Goal: Information Seeking & Learning: Understand process/instructions

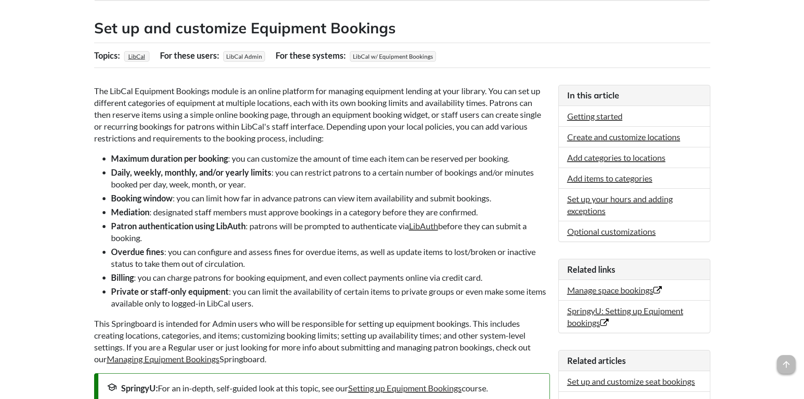
scroll to position [169, 0]
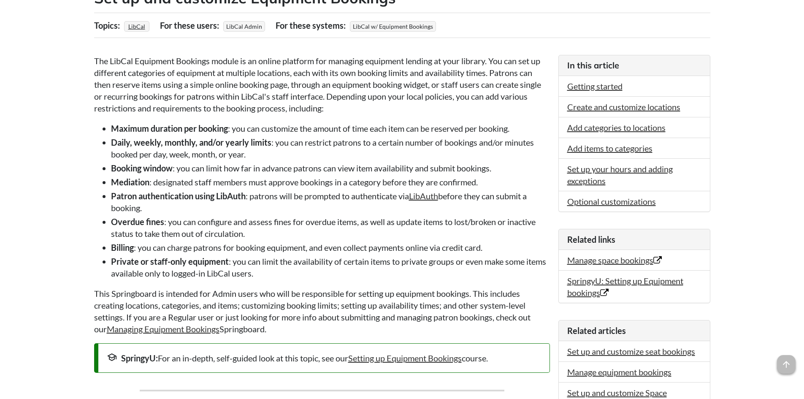
click at [343, 170] on li "Booking window : you can limit how far in advance patrons can view item availab…" at bounding box center [330, 168] width 439 height 12
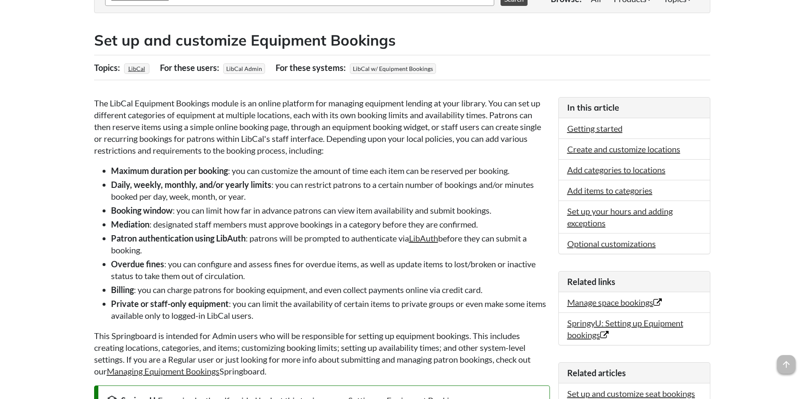
drag, startPoint x: 342, startPoint y: 172, endPoint x: 231, endPoint y: 159, distance: 111.6
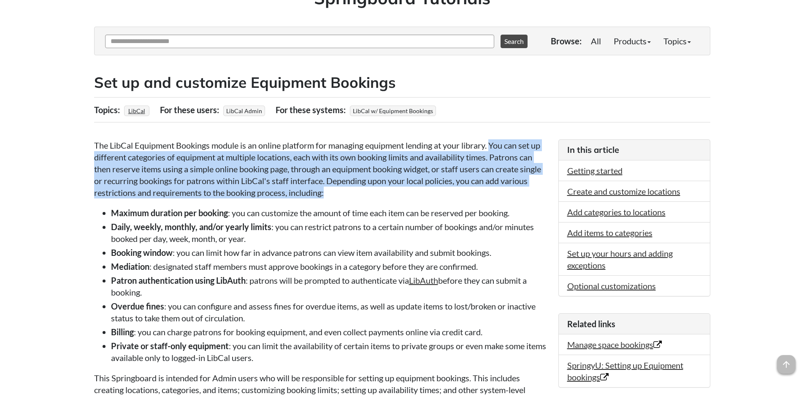
drag, startPoint x: 494, startPoint y: 145, endPoint x: 507, endPoint y: 195, distance: 52.2
click at [507, 195] on p "The LibCal Equipment Bookings module is an online platform for managing equipme…" at bounding box center [322, 168] width 456 height 59
click at [481, 190] on p "The LibCal Equipment Bookings module is an online platform for managing equipme…" at bounding box center [322, 168] width 456 height 59
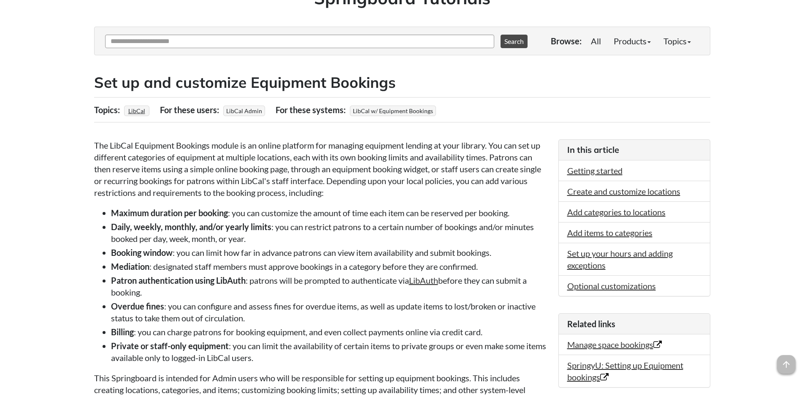
drag, startPoint x: 482, startPoint y: 184, endPoint x: 401, endPoint y: 184, distance: 81.0
click at [401, 184] on p "The LibCal Equipment Bookings module is an online platform for managing equipme…" at bounding box center [322, 168] width 456 height 59
click at [394, 189] on p "The LibCal Equipment Bookings module is an online platform for managing equipme…" at bounding box center [322, 168] width 456 height 59
drag, startPoint x: 291, startPoint y: 170, endPoint x: 333, endPoint y: 169, distance: 42.2
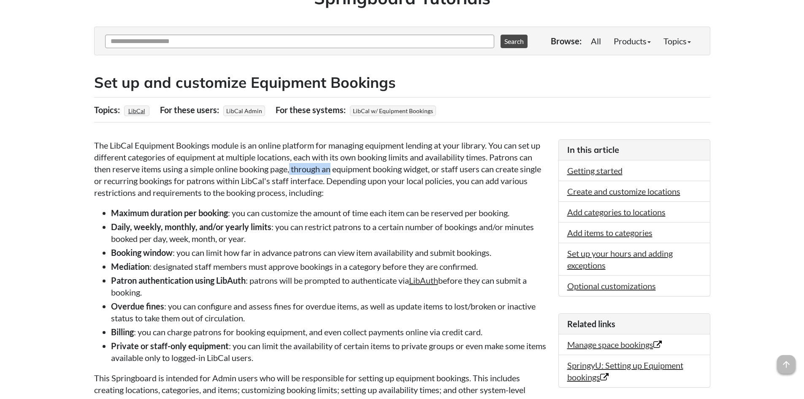
click at [333, 169] on p "The LibCal Equipment Bookings module is an online platform for managing equipme…" at bounding box center [322, 168] width 456 height 59
click at [398, 165] on p "The LibCal Equipment Bookings module is an online platform for managing equipme…" at bounding box center [322, 168] width 456 height 59
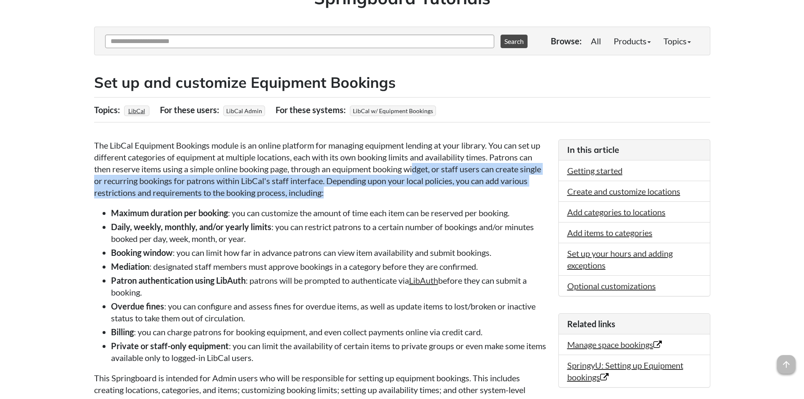
drag, startPoint x: 416, startPoint y: 167, endPoint x: 423, endPoint y: 188, distance: 22.1
click at [426, 187] on p "The LibCal Equipment Bookings module is an online platform for managing equipme…" at bounding box center [322, 168] width 456 height 59
drag, startPoint x: 367, startPoint y: 194, endPoint x: 321, endPoint y: 191, distance: 45.7
click at [366, 194] on p "The LibCal Equipment Bookings module is an online platform for managing equipme…" at bounding box center [322, 168] width 456 height 59
click at [349, 179] on p "The LibCal Equipment Bookings module is an online platform for managing equipme…" at bounding box center [322, 168] width 456 height 59
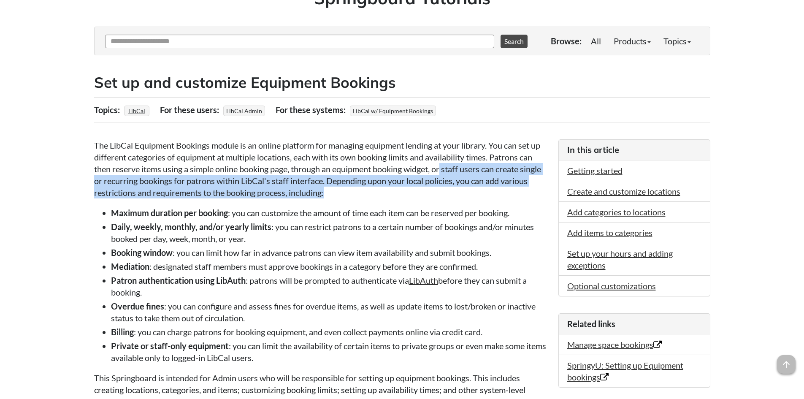
drag, startPoint x: 390, startPoint y: 190, endPoint x: 445, endPoint y: 170, distance: 59.0
click at [445, 170] on p "The LibCal Equipment Bookings module is an online platform for managing equipme…" at bounding box center [322, 168] width 456 height 59
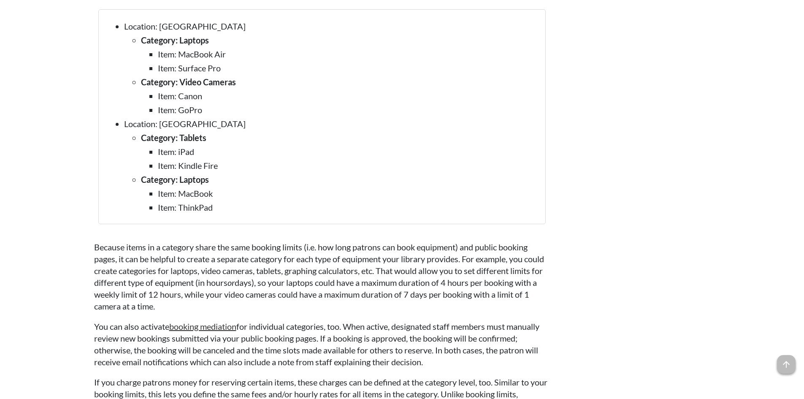
scroll to position [1603, 0]
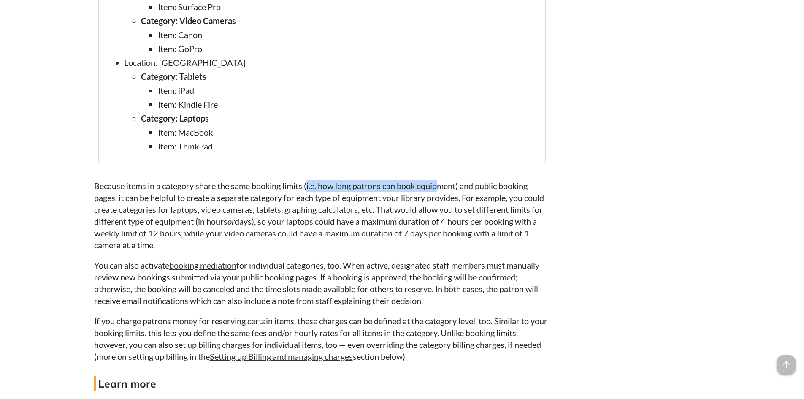
drag, startPoint x: 310, startPoint y: 183, endPoint x: 439, endPoint y: 189, distance: 129.6
click at [441, 188] on p "Because items in a category share the same booking limits (i.e. how long patron…" at bounding box center [322, 215] width 456 height 71
click at [407, 203] on p "Because items in a category share the same booking limits (i.e. how long patron…" at bounding box center [322, 215] width 456 height 71
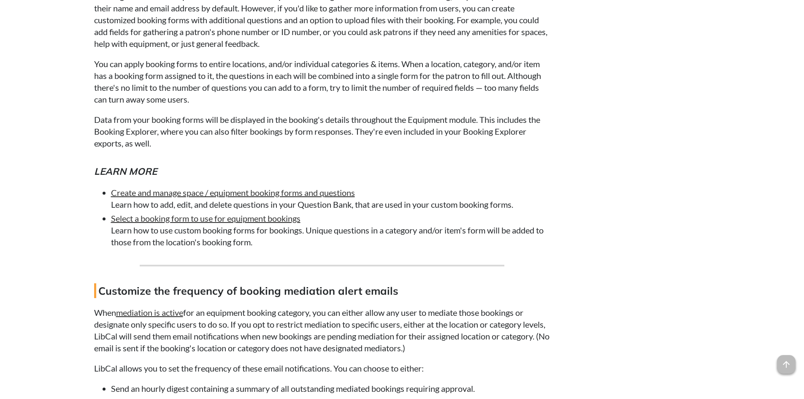
scroll to position [3543, 0]
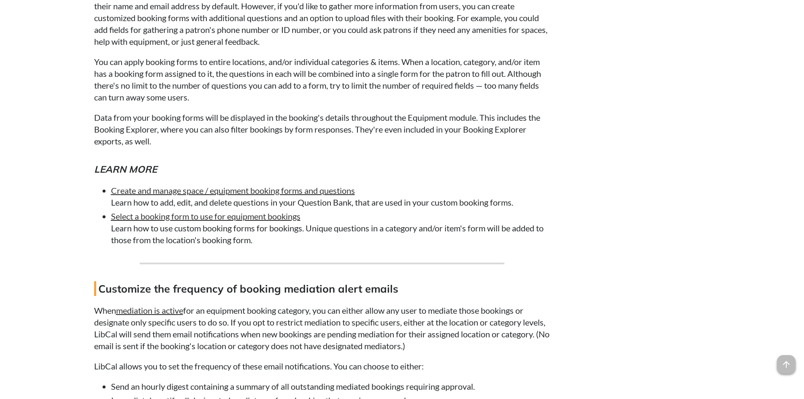
drag, startPoint x: 286, startPoint y: 216, endPoint x: 223, endPoint y: 242, distance: 67.9
click at [223, 242] on li "Select a booking form to use for equipment bookings Learn how to use custom boo…" at bounding box center [330, 227] width 439 height 35
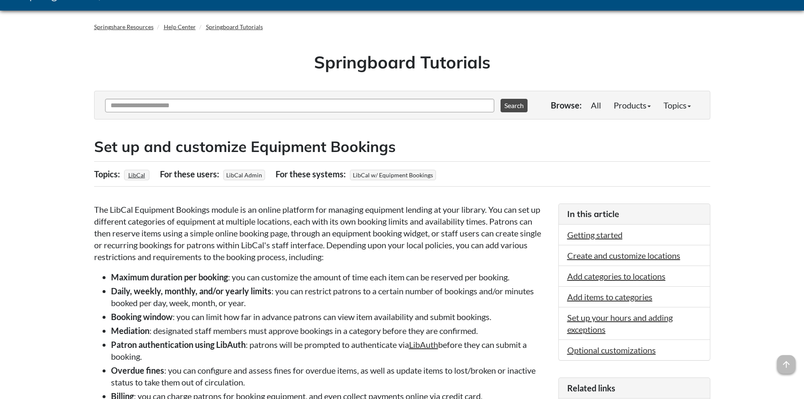
scroll to position [0, 0]
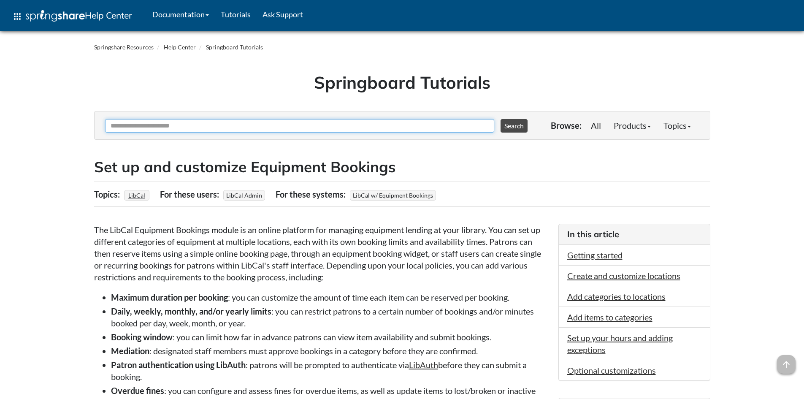
click at [179, 127] on input "Ask Another Question" at bounding box center [299, 125] width 389 height 13
type input "**********"
click at [500, 119] on button "Search" at bounding box center [513, 125] width 27 height 13
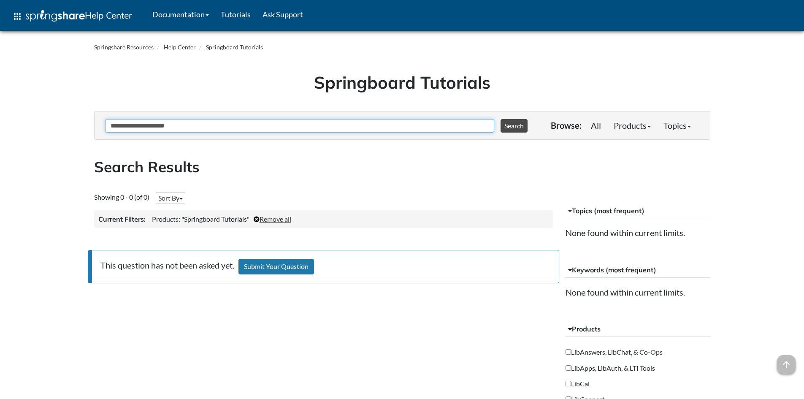
click at [216, 128] on input "**********" at bounding box center [299, 125] width 389 height 13
click at [216, 127] on input "**********" at bounding box center [299, 125] width 389 height 13
click at [215, 127] on input "**********" at bounding box center [299, 125] width 389 height 13
click at [181, 127] on input "**********" at bounding box center [299, 125] width 389 height 13
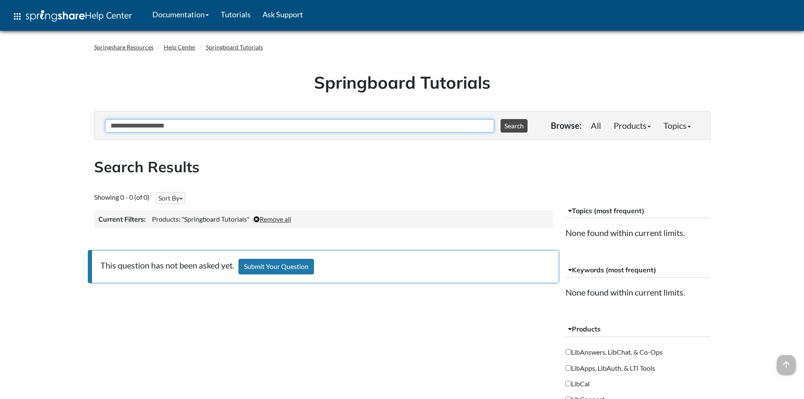
click at [185, 125] on input "**********" at bounding box center [299, 125] width 389 height 13
click at [142, 126] on input "**********" at bounding box center [299, 125] width 389 height 13
type input "**********"
click at [500, 119] on button "Search" at bounding box center [513, 125] width 27 height 13
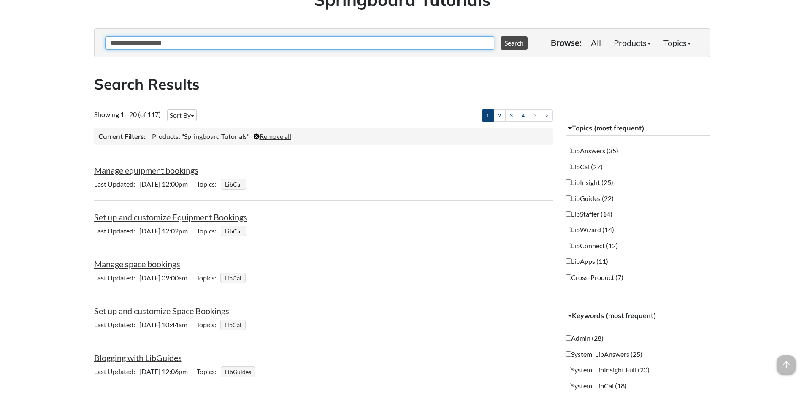
scroll to position [84, 0]
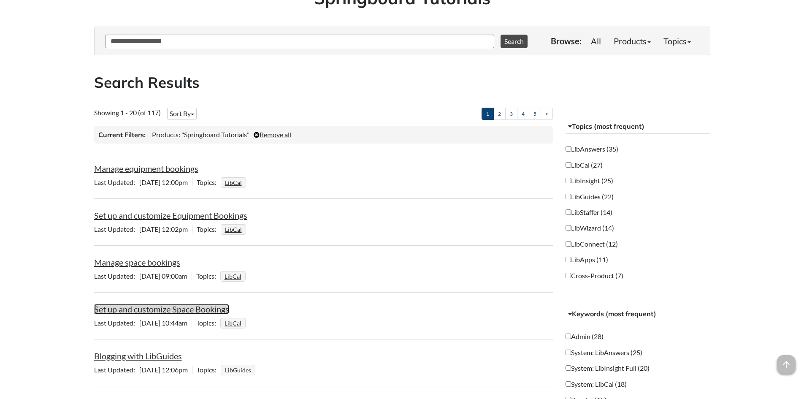
click at [147, 308] on link "Set up and customize Space Bookings" at bounding box center [161, 309] width 135 height 10
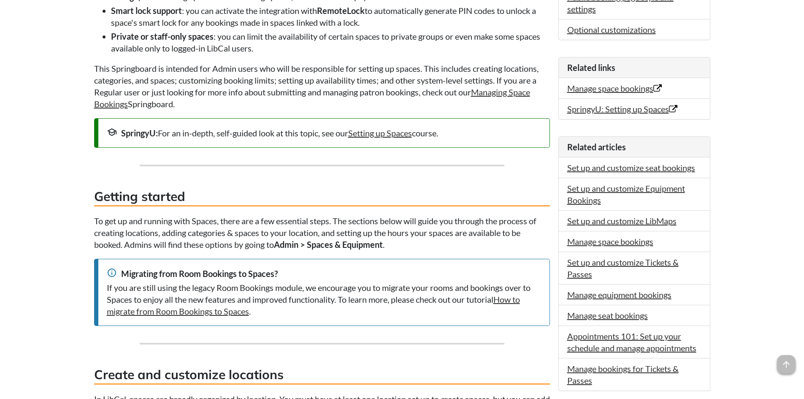
scroll to position [422, 0]
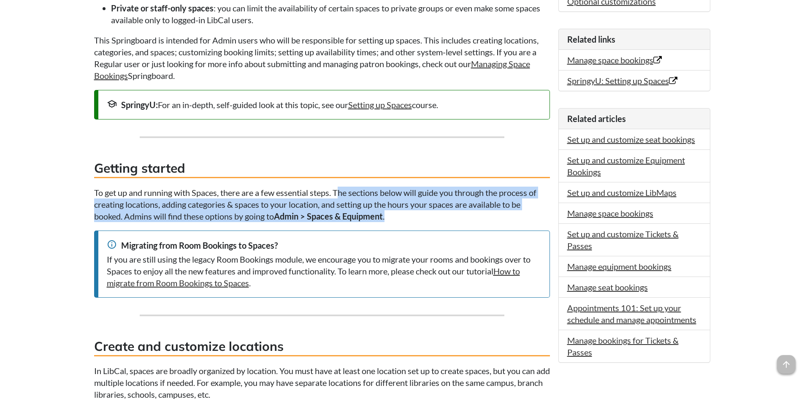
drag, startPoint x: 338, startPoint y: 190, endPoint x: 417, endPoint y: 218, distance: 83.9
click at [418, 220] on p "To get up and running with Spaces, there are a few essential steps. The section…" at bounding box center [322, 203] width 456 height 35
click at [413, 217] on p "To get up and running with Spaces, there are a few essential steps. The section…" at bounding box center [322, 203] width 456 height 35
drag, startPoint x: 398, startPoint y: 218, endPoint x: 342, endPoint y: 194, distance: 59.9
click at [342, 194] on p "To get up and running with Spaces, there are a few essential steps. The section…" at bounding box center [322, 203] width 456 height 35
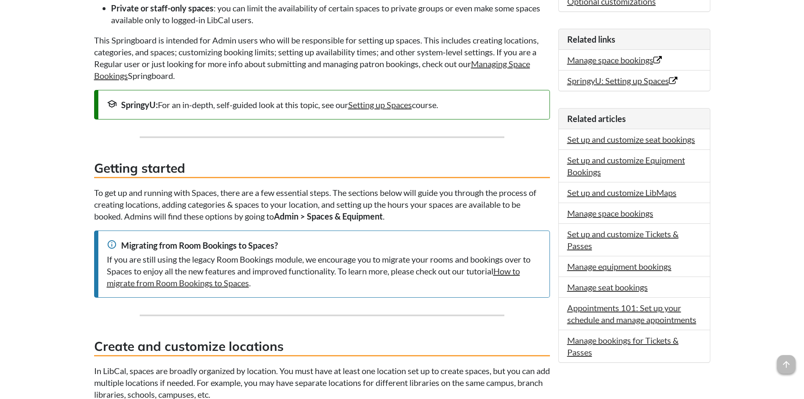
click at [294, 245] on div "Migrating from Room Bookings to Spaces?" at bounding box center [324, 245] width 434 height 12
click at [248, 244] on div "Migrating from Room Bookings to Spaces?" at bounding box center [324, 245] width 434 height 12
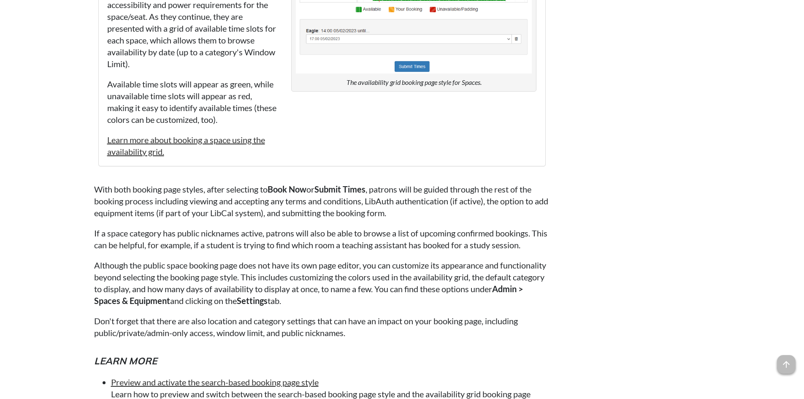
scroll to position [4935, 0]
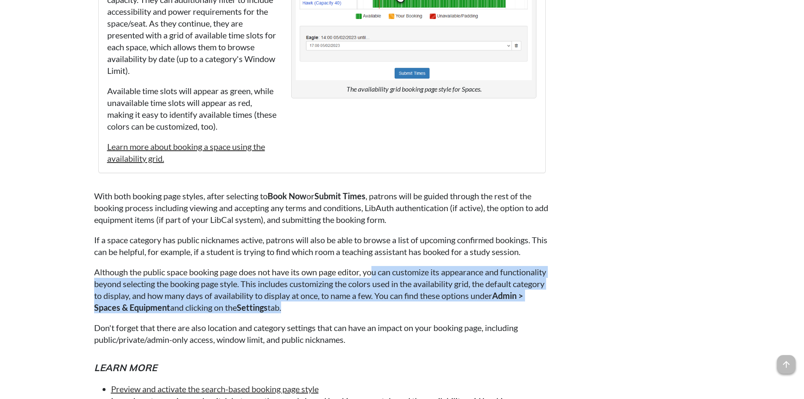
drag, startPoint x: 372, startPoint y: 283, endPoint x: 360, endPoint y: 317, distance: 35.9
click at [360, 313] on p "Although the public space booking page does not have its own page editor, you c…" at bounding box center [322, 289] width 456 height 47
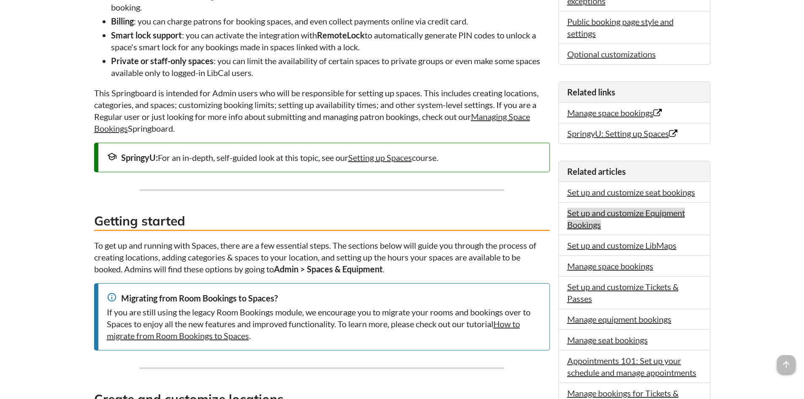
scroll to position [411, 0]
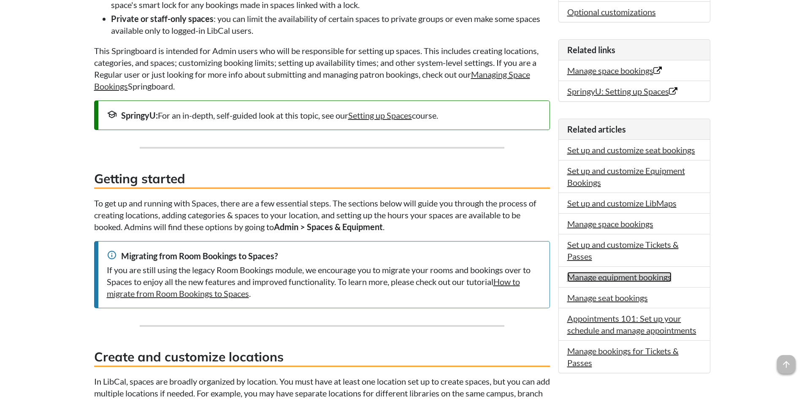
click at [662, 280] on link "Manage equipment bookings" at bounding box center [619, 277] width 104 height 10
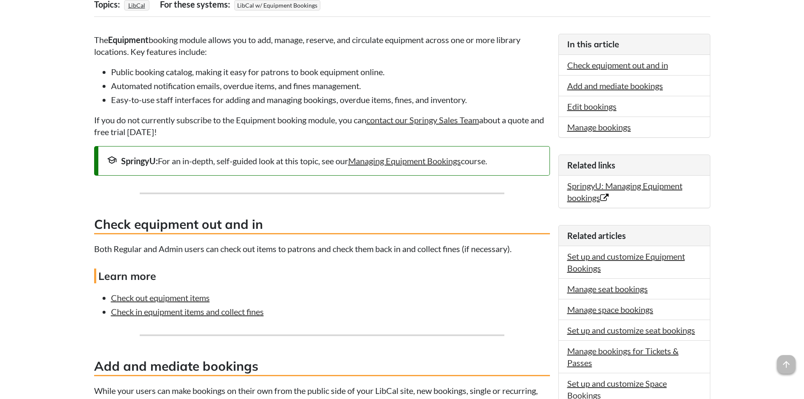
scroll to position [211, 0]
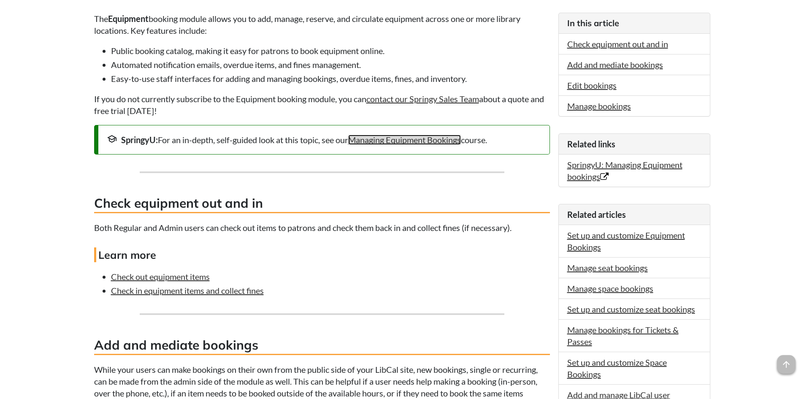
click at [402, 141] on link "Managing Equipment Bookings" at bounding box center [404, 140] width 113 height 10
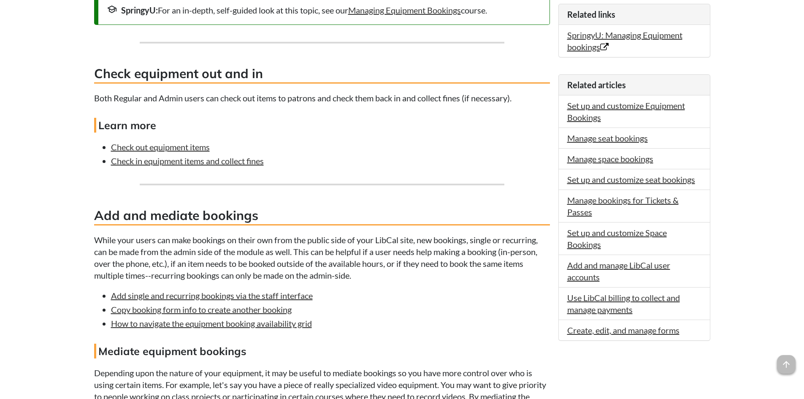
scroll to position [295, 0]
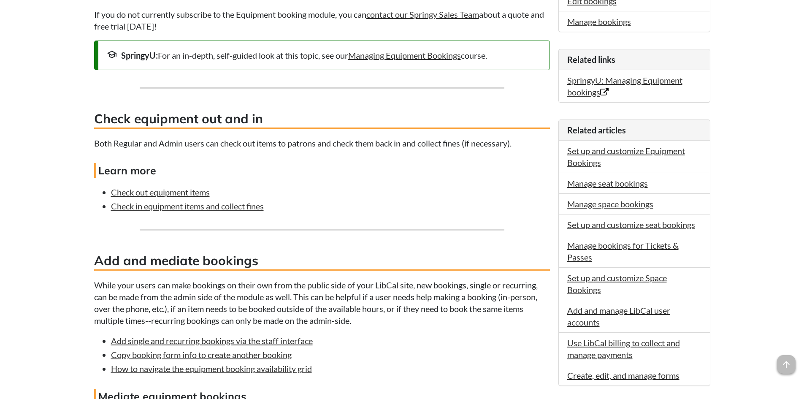
click at [272, 184] on div "The Equipment booking module allows you to add, manage, reserve, and circulate …" at bounding box center [322, 373] width 456 height 890
drag, startPoint x: 194, startPoint y: 194, endPoint x: 347, endPoint y: 174, distance: 154.4
click at [347, 175] on h4 "Learn more" at bounding box center [322, 170] width 456 height 15
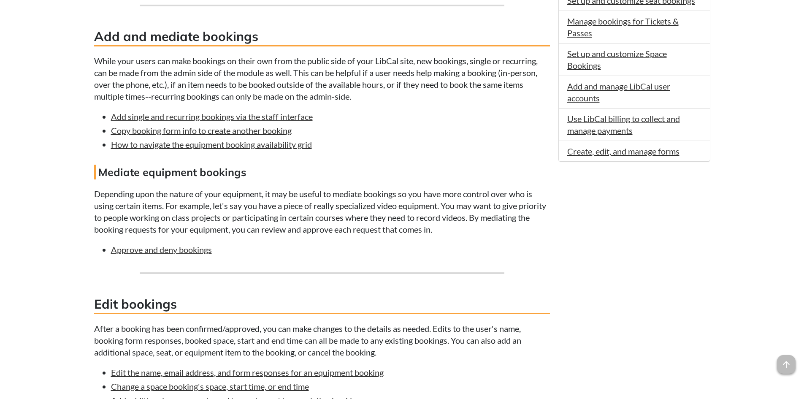
scroll to position [633, 0]
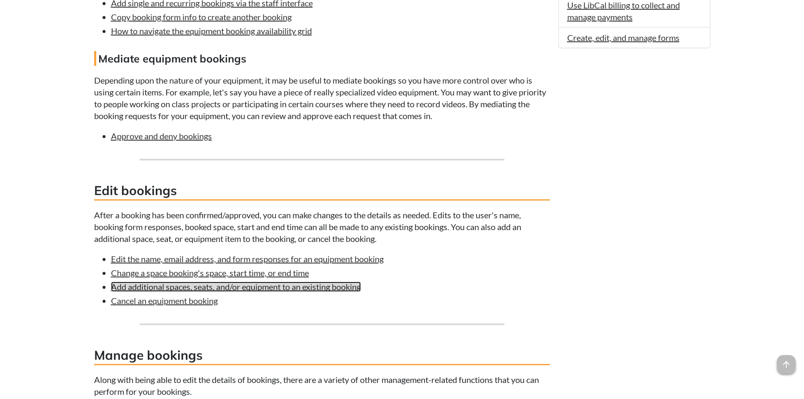
click at [258, 287] on link "Add additional spaces, seats, and/or equipment to an existing booking" at bounding box center [236, 286] width 250 height 10
